Goal: Task Accomplishment & Management: Manage account settings

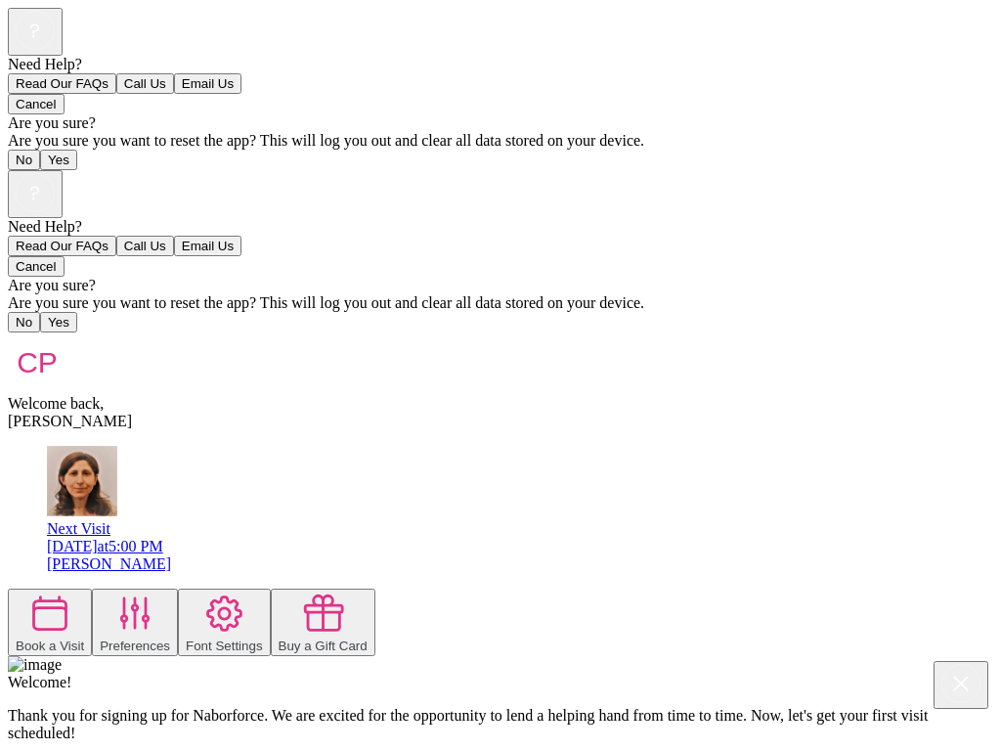
click at [475, 646] on div "Need Help? Read Our FAQs Call Us Email Us Cancel Are you sure? Are you sure you…" at bounding box center [500, 508] width 985 height 677
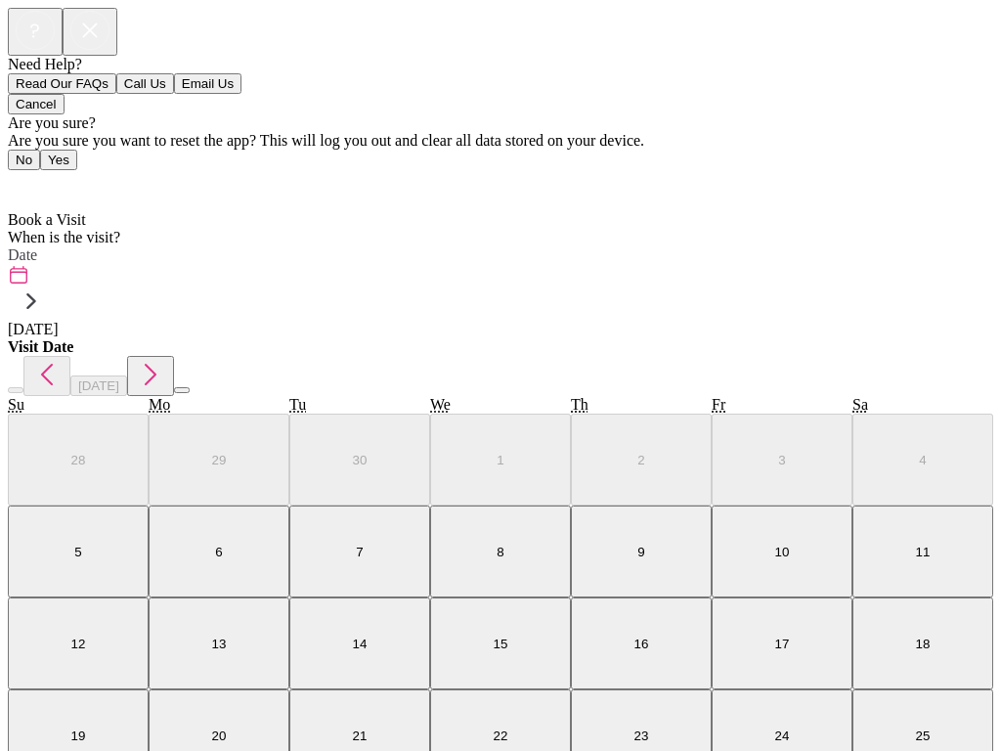
click at [109, 50] on icon at bounding box center [89, 30] width 39 height 39
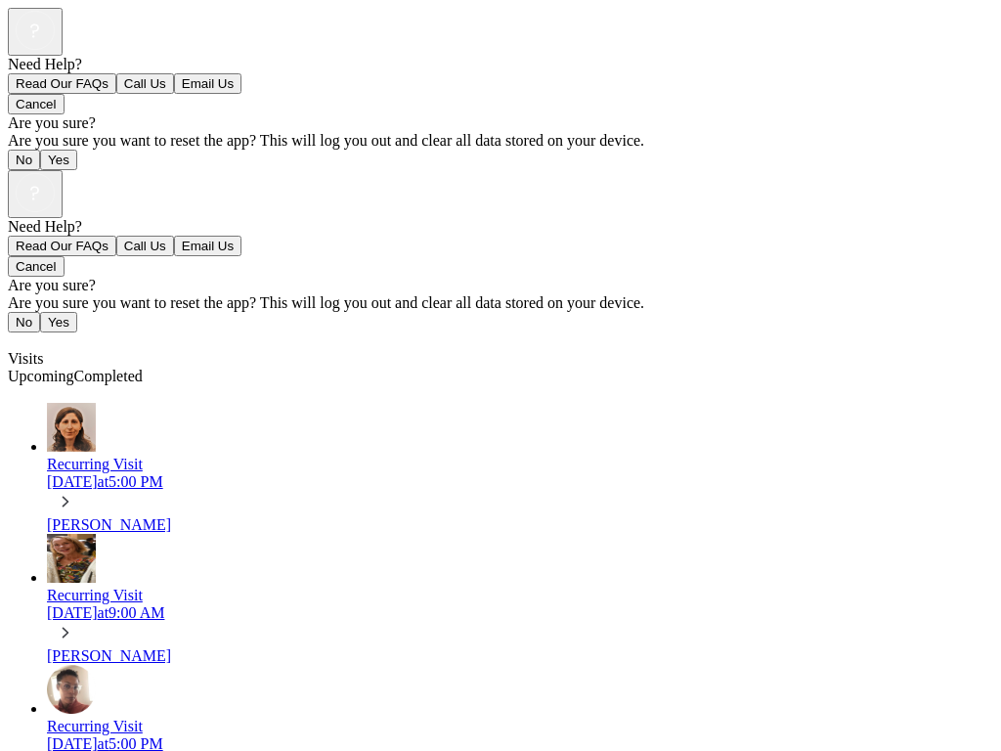
scroll to position [179, 0]
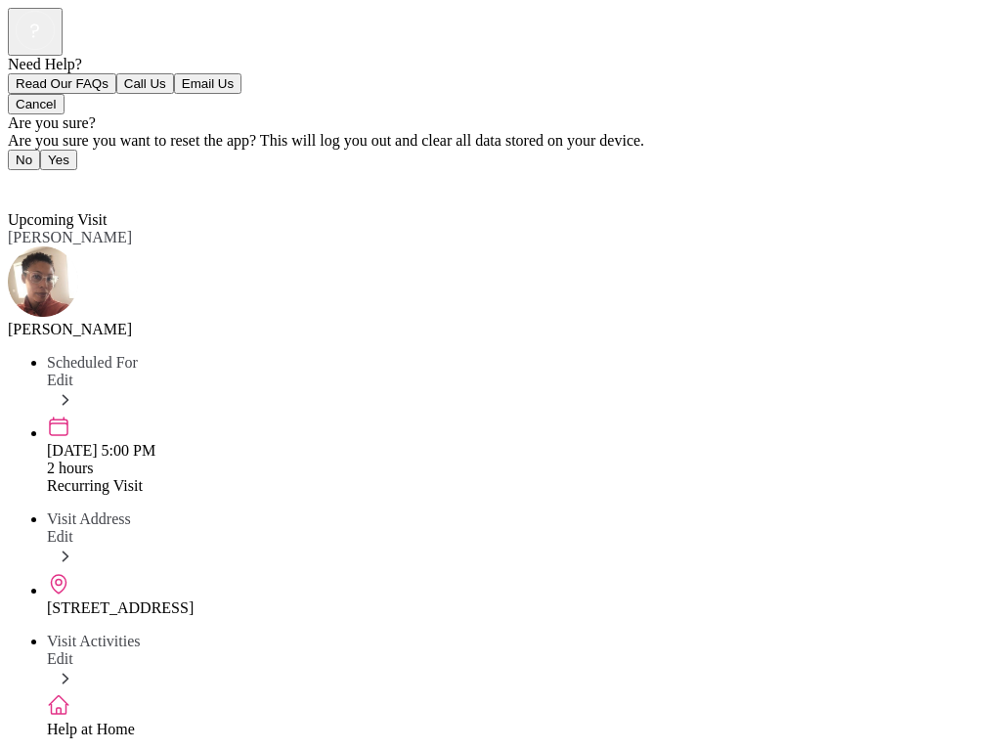
scroll to position [161, 0]
click at [760, 720] on div "Help at Home" at bounding box center [520, 729] width 946 height 18
